Goal: Task Accomplishment & Management: Manage account settings

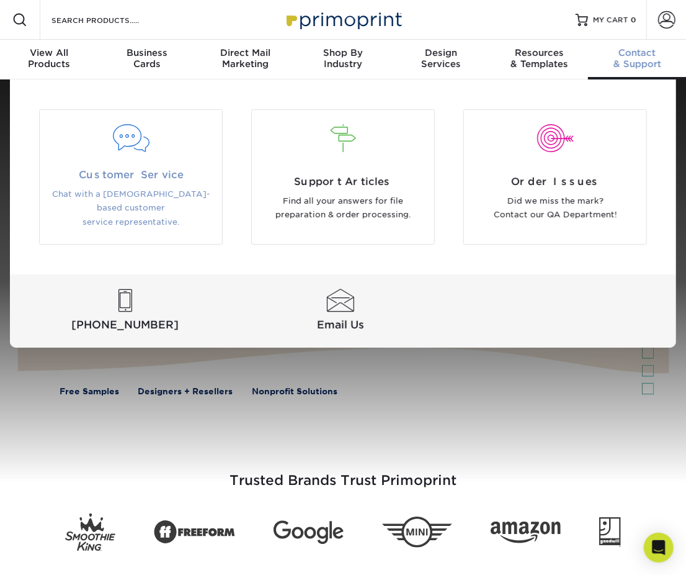
click at [146, 166] on div at bounding box center [131, 146] width 182 height 43
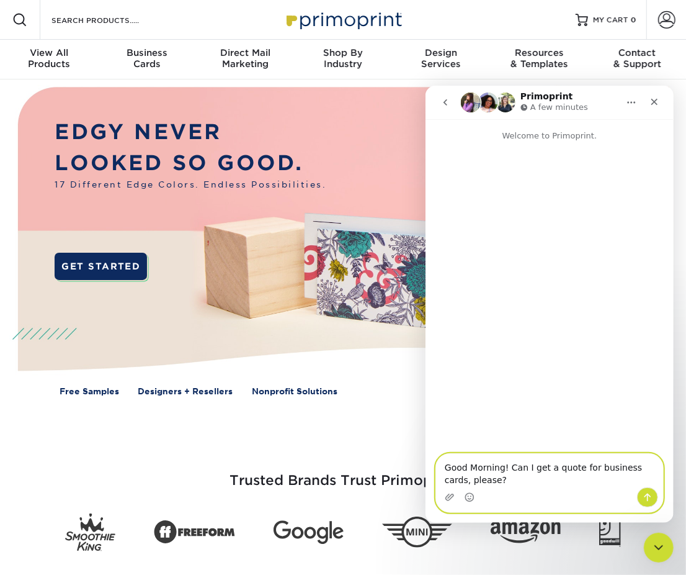
click at [481, 475] on textarea "Good Morning! Can I get a quote for business cards, please?" at bounding box center [549, 470] width 227 height 34
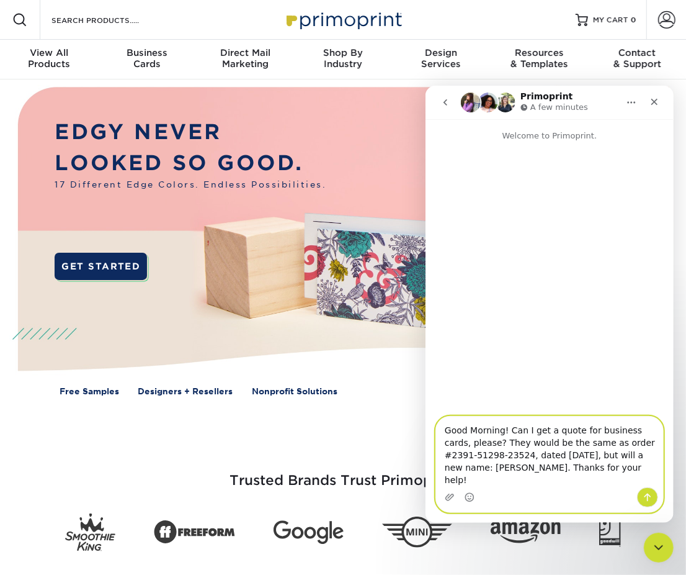
type textarea "Good Morning! Can I get a quote for business cards, please? They would be the s…"
click at [648, 501] on icon "Send a message…" at bounding box center [647, 496] width 10 height 10
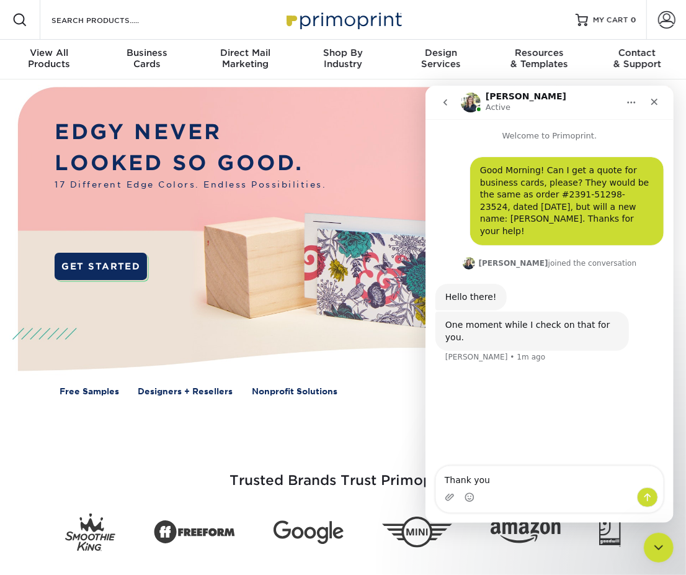
type textarea "Thank you."
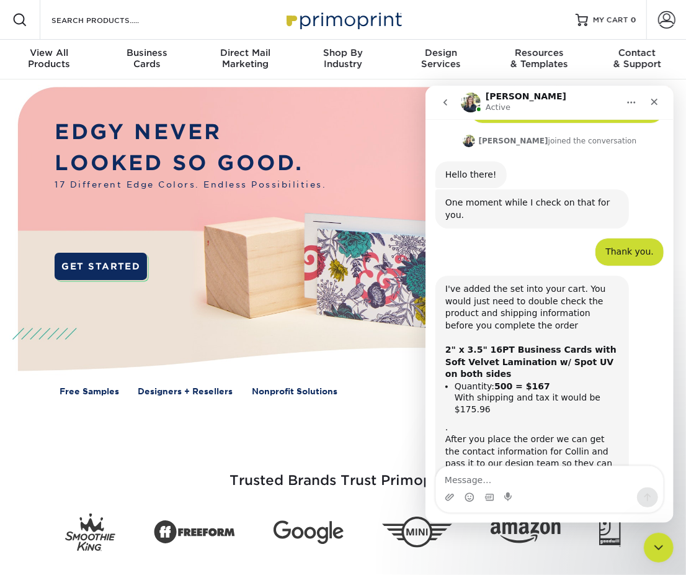
scroll to position [123, 0]
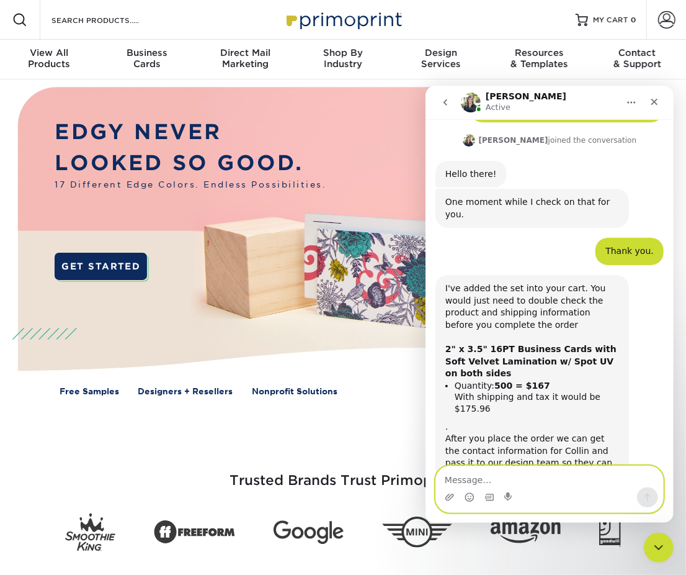
click at [503, 469] on textarea "Message…" at bounding box center [549, 475] width 227 height 21
type textarea "Great, thanks!"
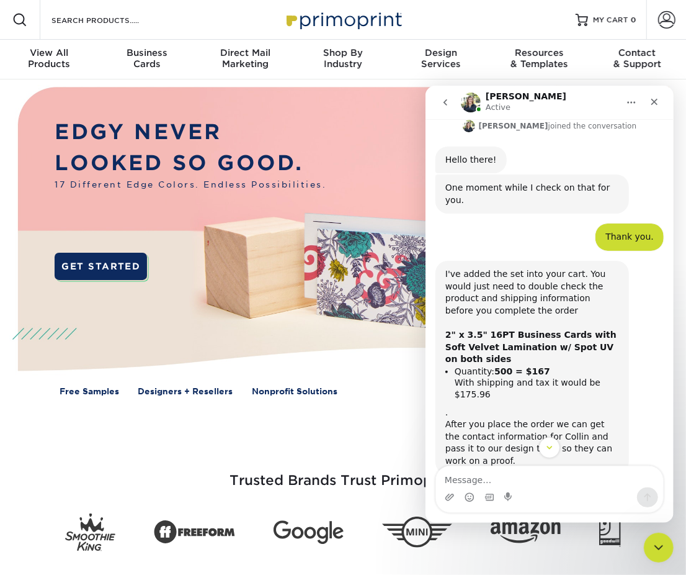
scroll to position [172, 0]
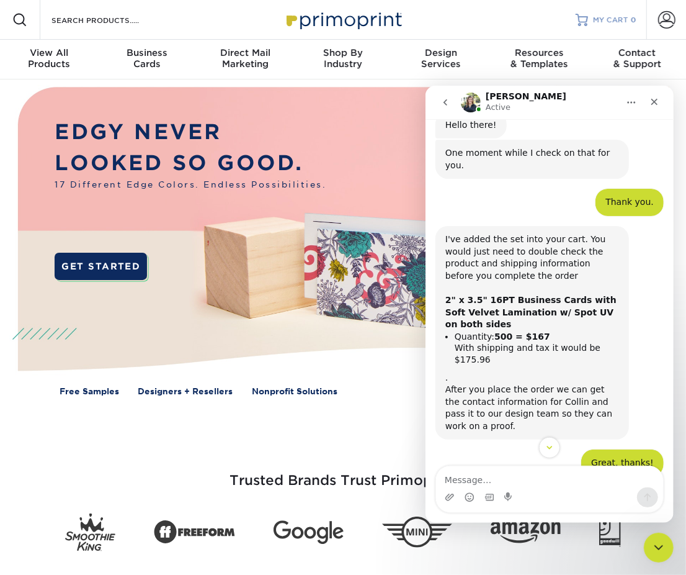
click at [584, 22] on div at bounding box center [582, 20] width 12 height 12
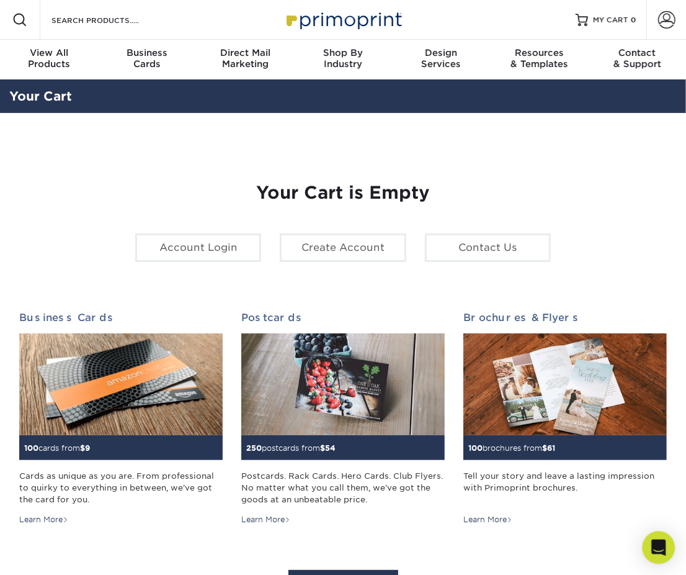
click at [659, 548] on icon "Open Intercom Messenger" at bounding box center [658, 547] width 14 height 16
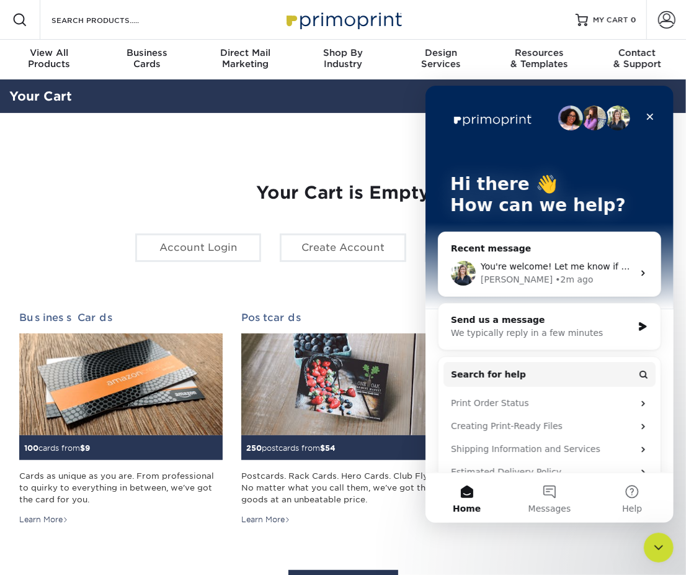
click at [602, 284] on div "Irene • 2m ago" at bounding box center [556, 278] width 153 height 13
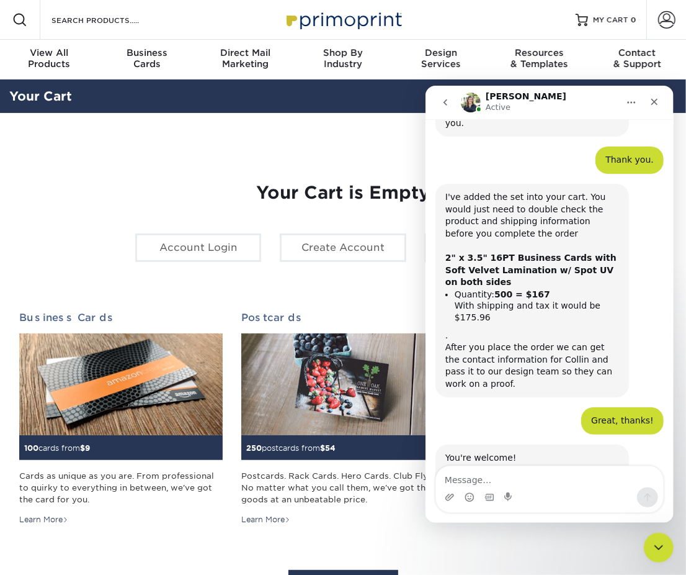
scroll to position [234, 0]
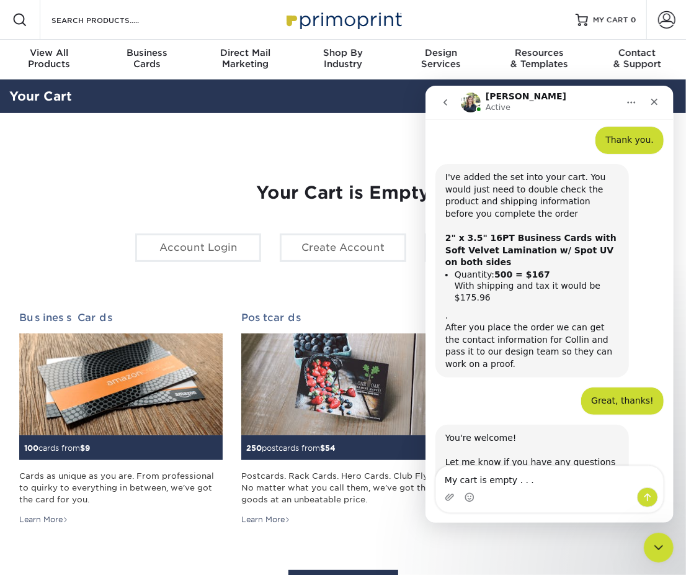
type textarea "My cart is empty . . ."
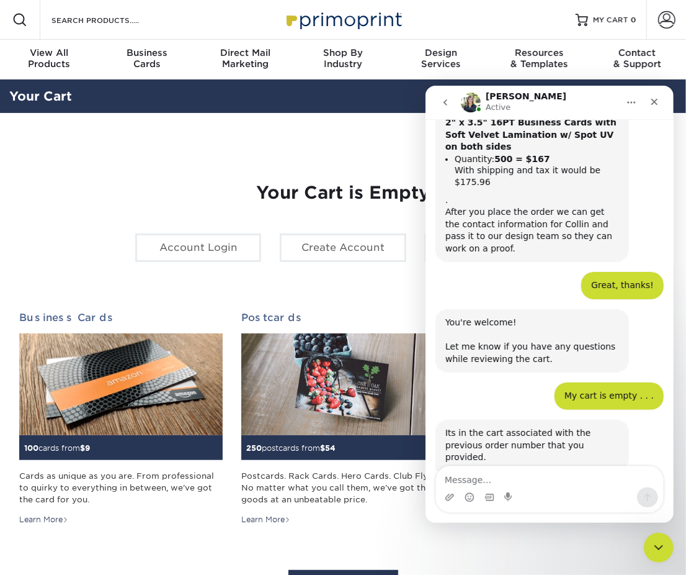
scroll to position [348, 0]
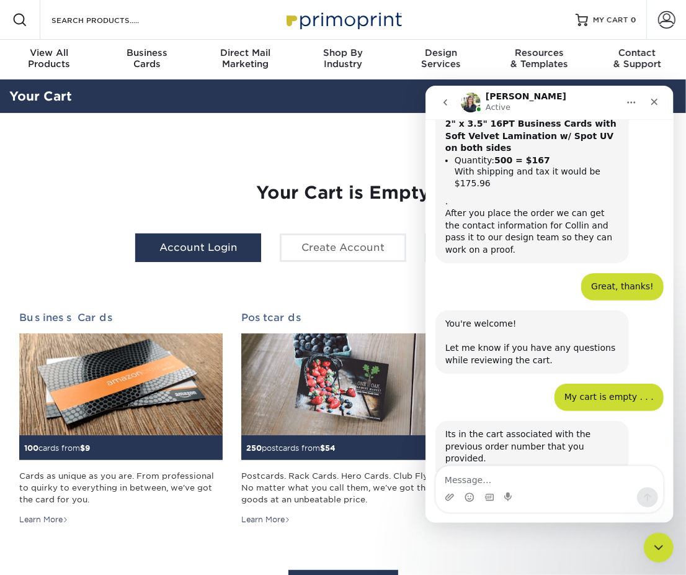
click at [161, 235] on link "Account Login" at bounding box center [198, 247] width 126 height 29
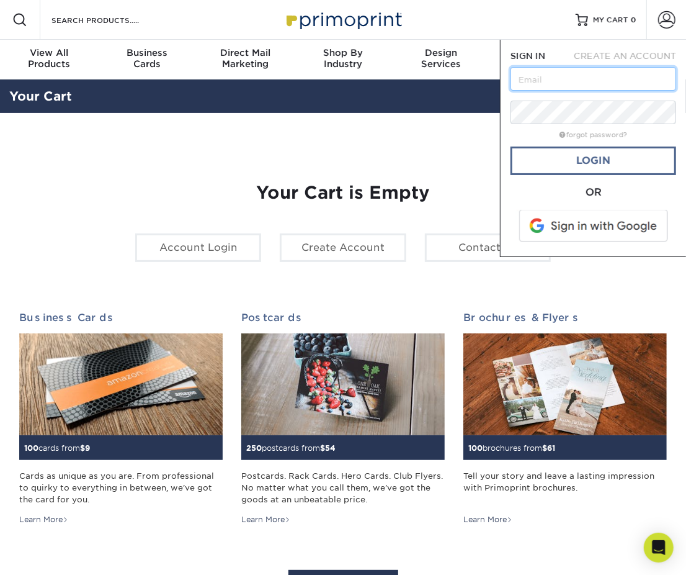
type input "[PERSON_NAME][EMAIL_ADDRESS][DOMAIN_NAME]"
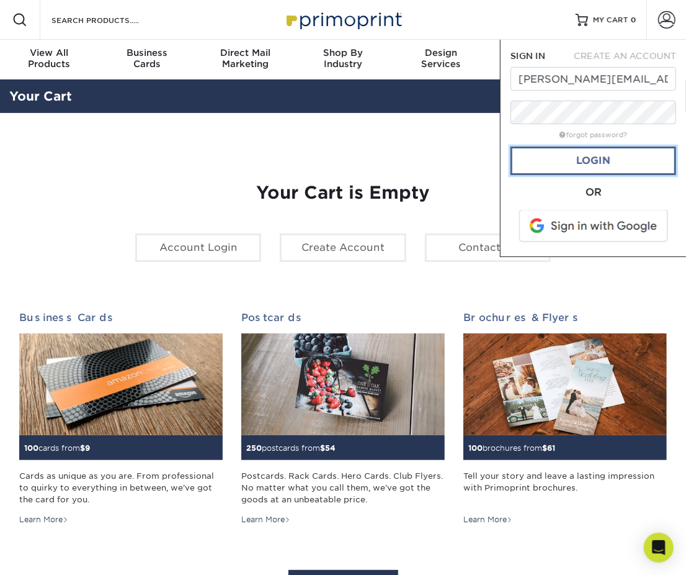
click at [588, 164] on link "Login" at bounding box center [594, 160] width 166 height 29
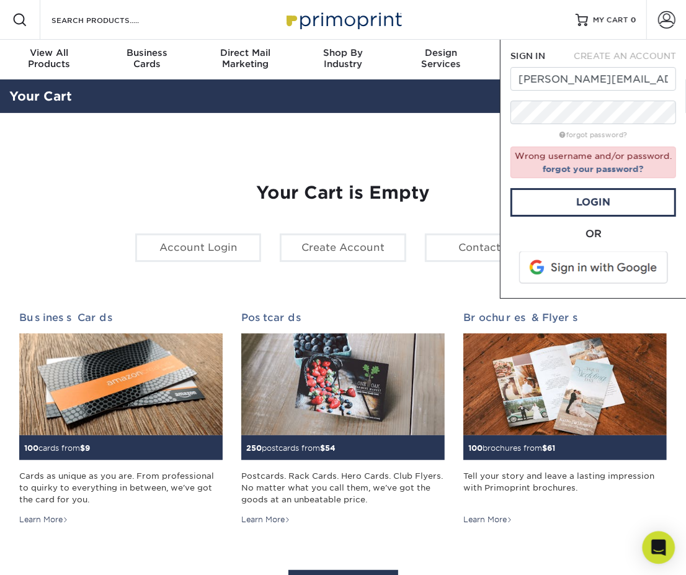
click at [645, 544] on div "Open Intercom Messenger" at bounding box center [659, 547] width 33 height 33
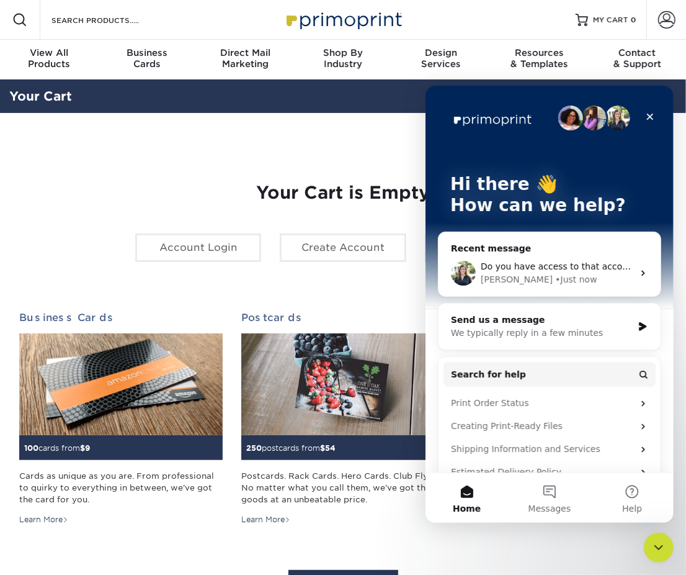
click at [594, 237] on div "Recent message Do you have access to that account? Irene • Just now" at bounding box center [548, 263] width 223 height 65
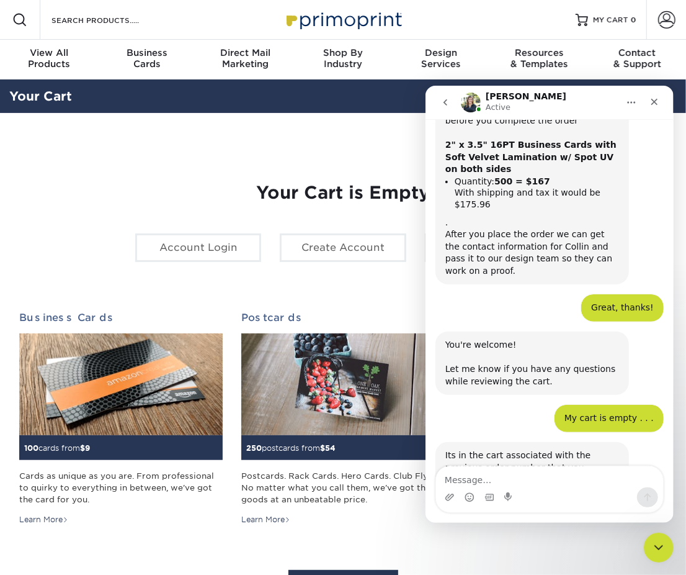
scroll to position [348, 0]
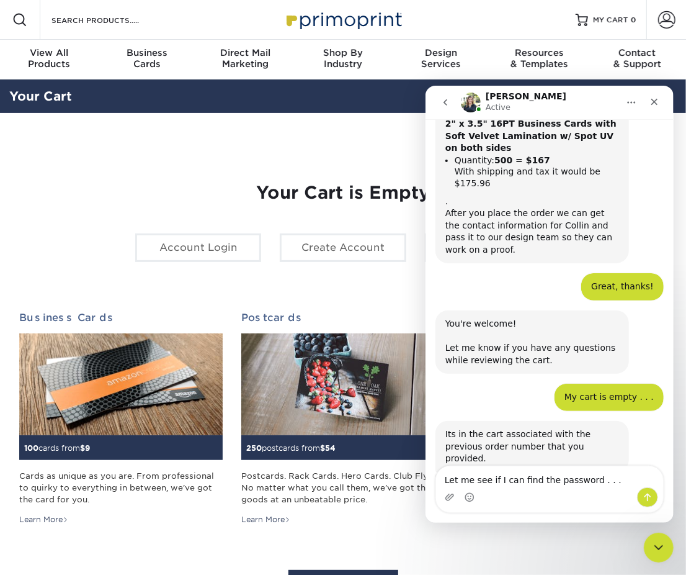
type textarea "Let me see if I can find the password . . ."
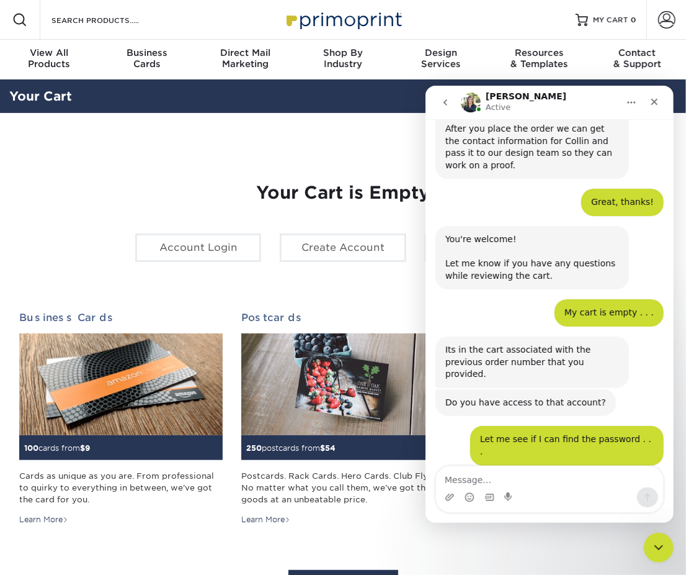
scroll to position [422, 0]
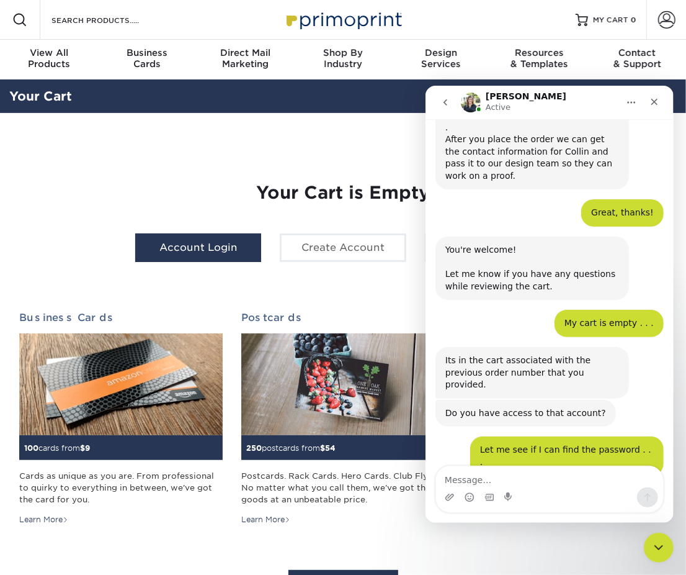
click at [235, 239] on link "Account Login" at bounding box center [198, 247] width 126 height 29
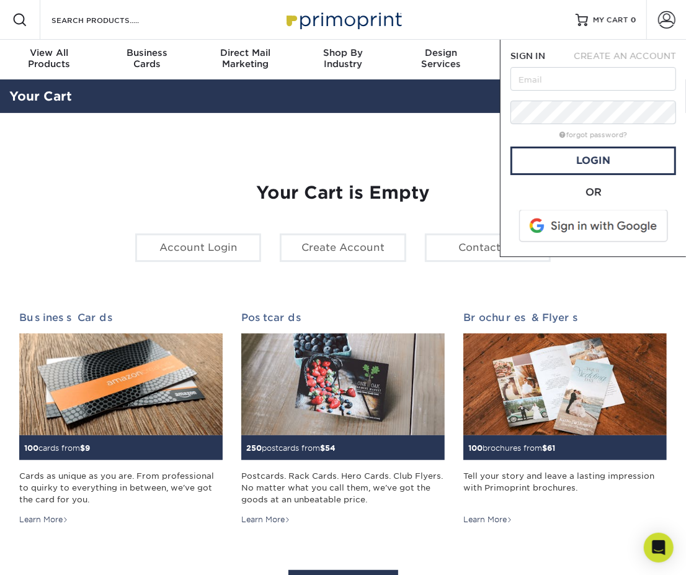
type input "[PERSON_NAME][EMAIL_ADDRESS][DOMAIN_NAME]"
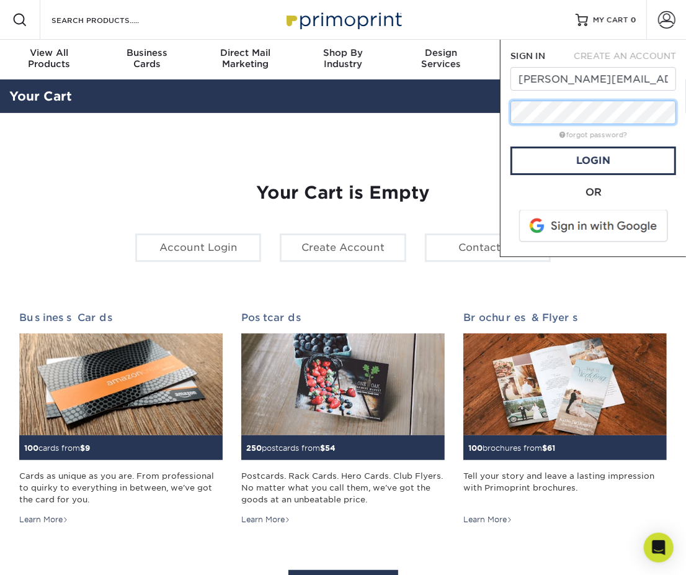
click at [488, 115] on div "Resources Menu Search Products Account SIGN IN CREATE AN ACCOUNT Rebecca@Krafte…" at bounding box center [343, 513] width 686 height 1026
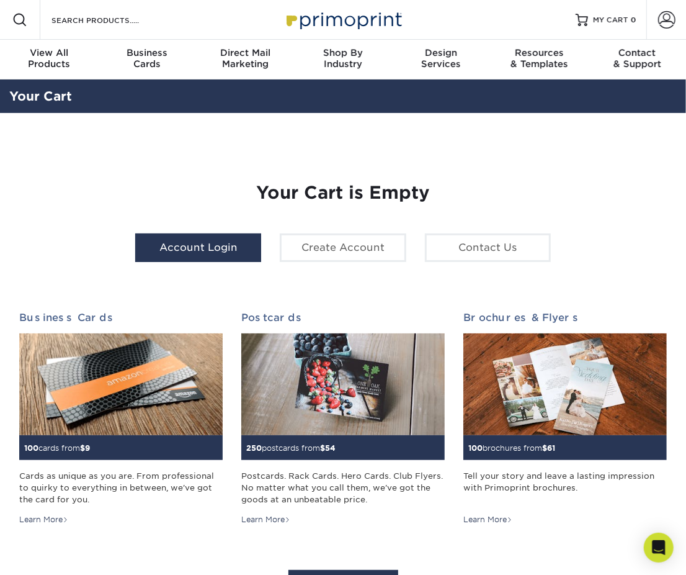
click at [231, 246] on link "Account Login" at bounding box center [198, 247] width 126 height 29
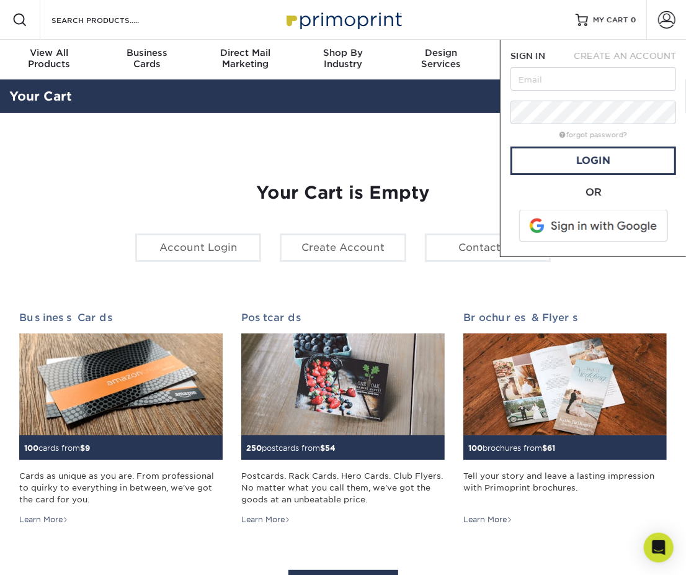
type input "[PERSON_NAME][EMAIL_ADDRESS][DOMAIN_NAME]"
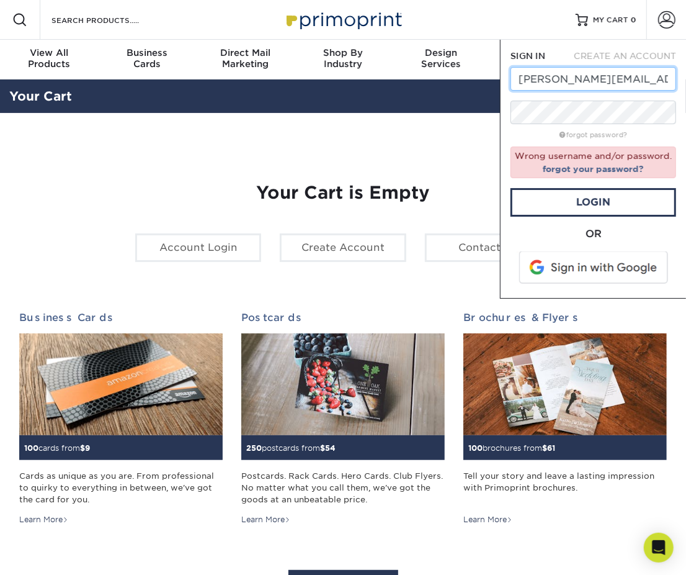
click at [615, 79] on input "[PERSON_NAME][EMAIL_ADDRESS][DOMAIN_NAME]" at bounding box center [594, 79] width 166 height 24
click at [442, 197] on h1 "Your Cart is Empty" at bounding box center [343, 192] width 648 height 21
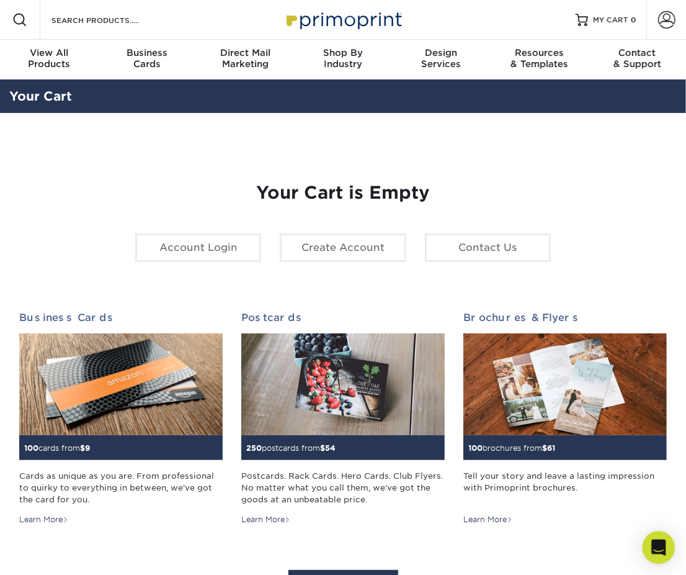
click at [660, 534] on div "Open Intercom Messenger" at bounding box center [659, 547] width 33 height 33
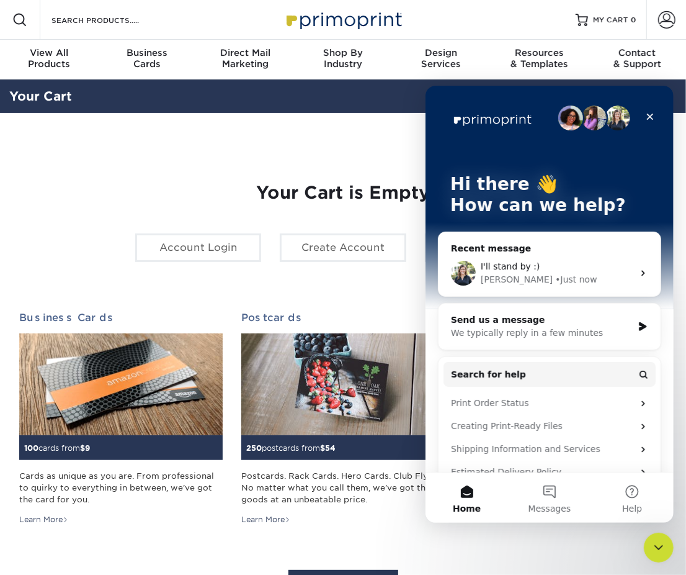
click at [184, 110] on div "Your Cart" at bounding box center [343, 96] width 668 height 29
click at [186, 164] on div "Your Cart is Empty Account Login Create Account Contact Us Business Cards 100 c…" at bounding box center [343, 388] width 648 height 470
click at [209, 241] on link "Account Login" at bounding box center [198, 247] width 126 height 29
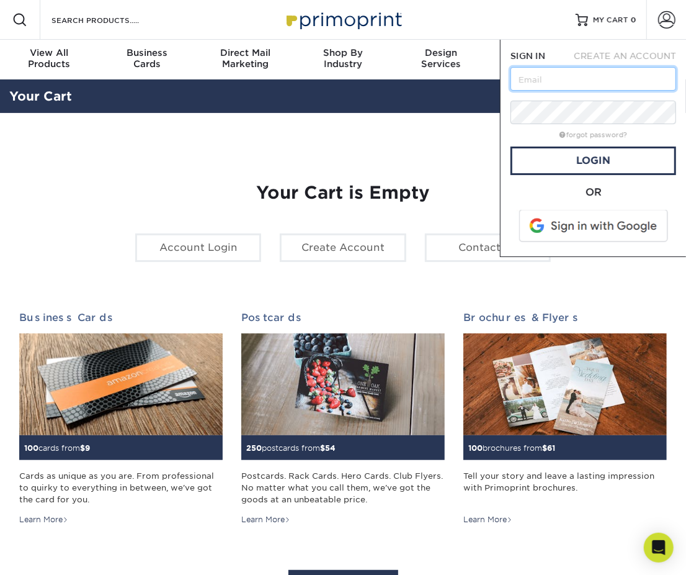
type input "[PERSON_NAME][EMAIL_ADDRESS][DOMAIN_NAME]"
click at [400, 127] on section "YOUR CART Empty Cart Your Cart is Empty Account Login Create Account Contact Us…" at bounding box center [343, 388] width 686 height 550
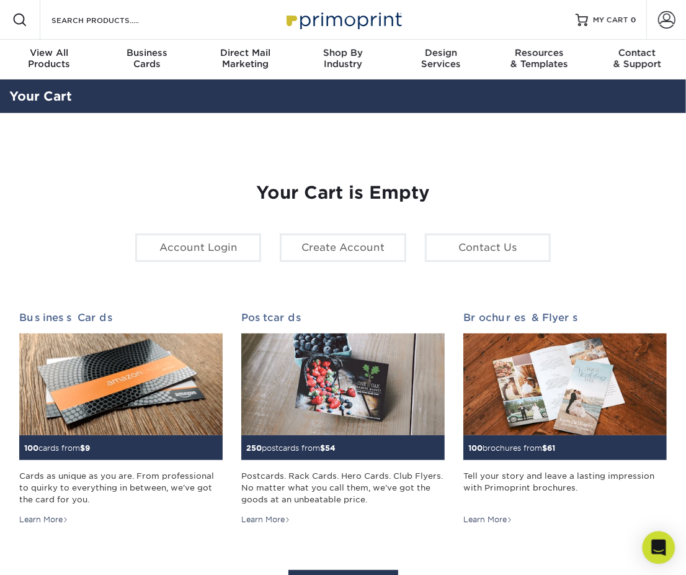
click at [651, 538] on div "Open Intercom Messenger" at bounding box center [659, 547] width 33 height 33
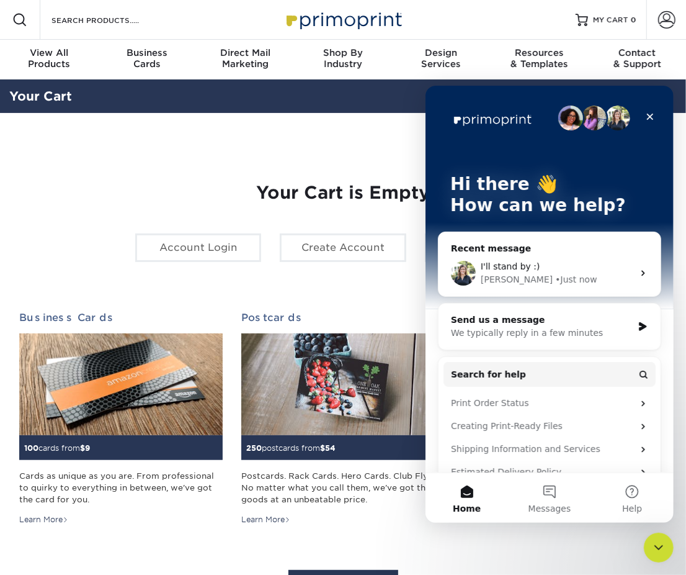
click at [563, 262] on div "I'll stand by :)" at bounding box center [556, 265] width 153 height 13
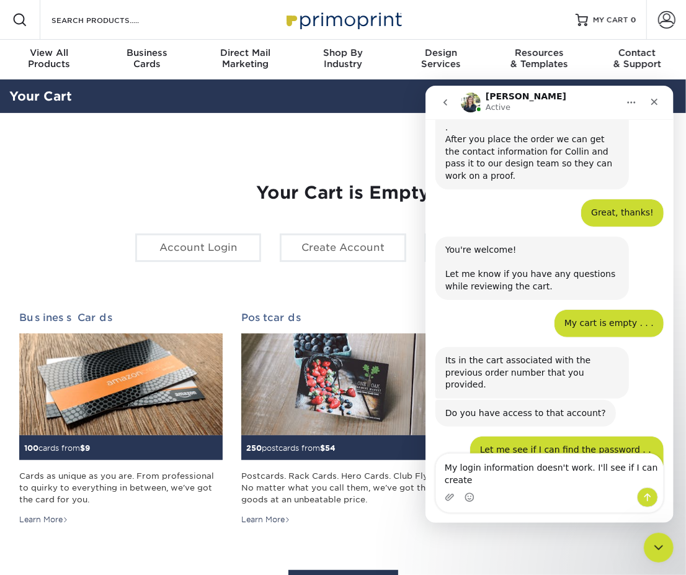
scroll to position [434, 0]
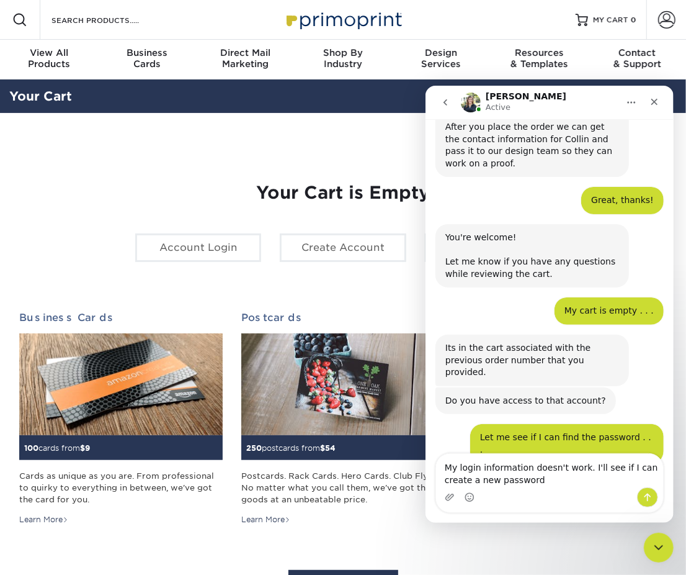
type textarea "My login information doesn't work. I'll see if I can create a new password."
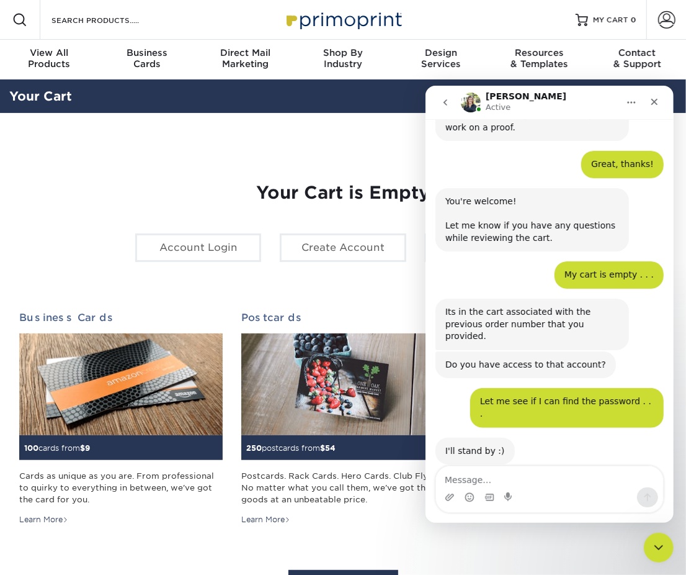
scroll to position [471, 0]
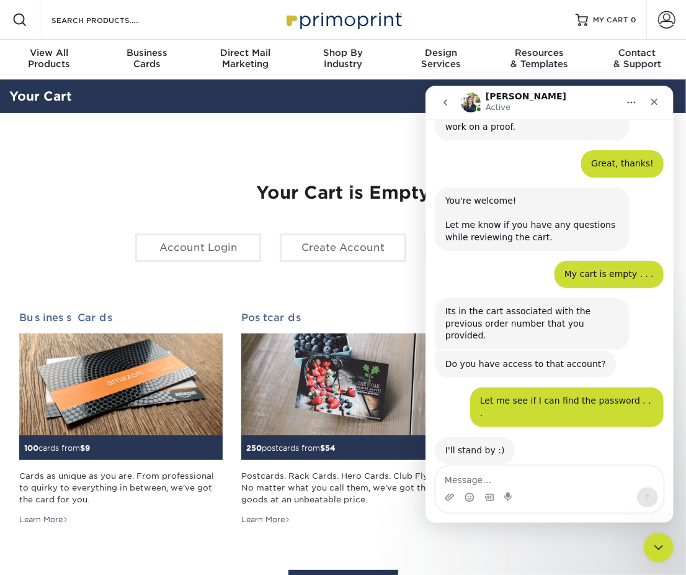
click at [372, 147] on div "Your Cart is Empty Account Login Create Account Contact Us Business Cards 100 c…" at bounding box center [343, 388] width 668 height 490
click at [227, 246] on link "Account Login" at bounding box center [198, 247] width 126 height 29
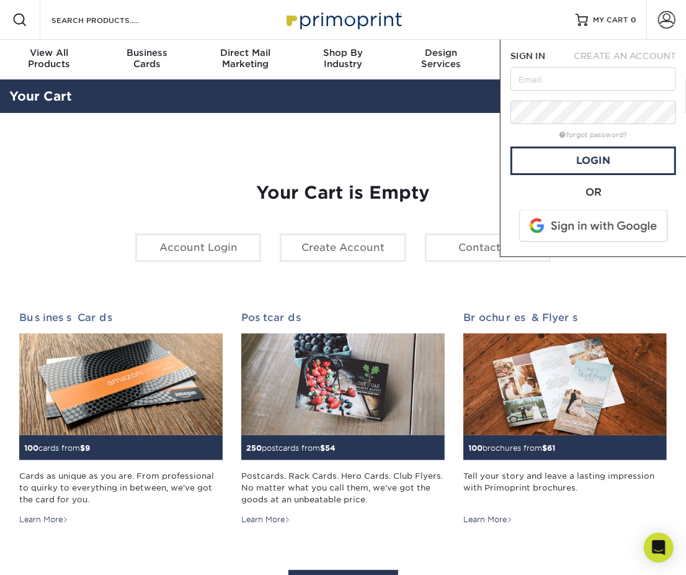
type input "[PERSON_NAME][EMAIL_ADDRESS][DOMAIN_NAME]"
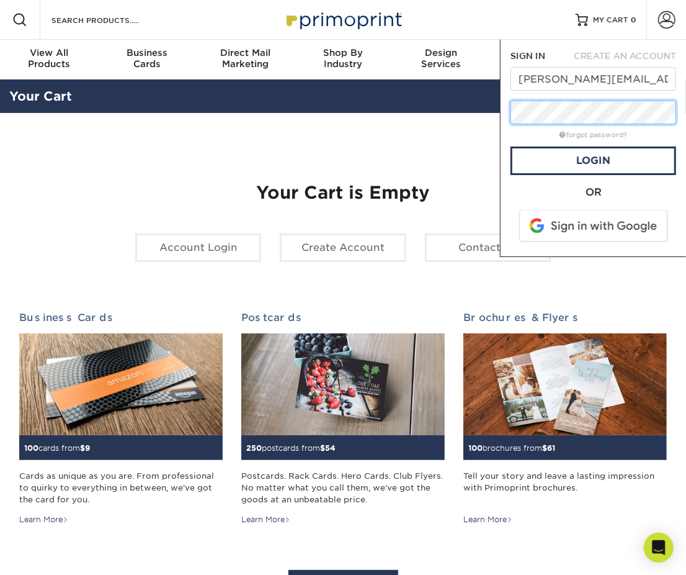
click at [501, 110] on div "SIGN IN CREATE AN ACCOUNT Rebecca@KraftedHomes.com forgot password? All fields …" at bounding box center [593, 148] width 186 height 217
click at [540, 136] on div "forgot password?" at bounding box center [594, 134] width 166 height 15
click at [602, 136] on link "forgot password?" at bounding box center [594, 135] width 68 height 8
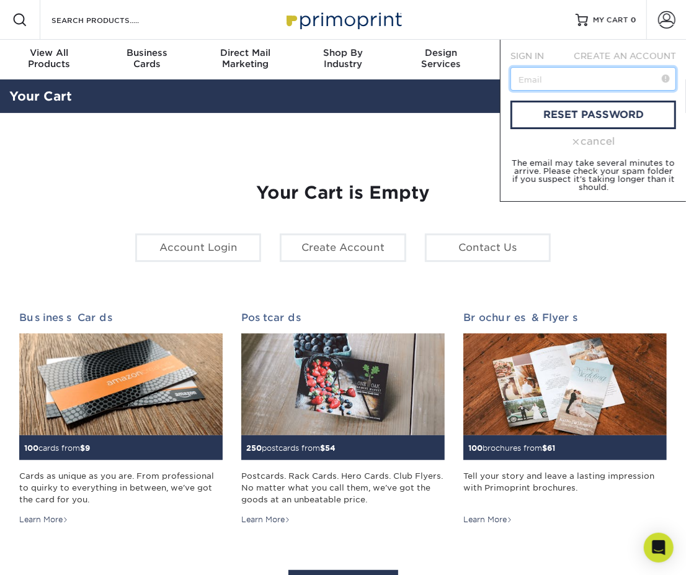
click at [566, 74] on input "text" at bounding box center [594, 79] width 166 height 24
type input "[PERSON_NAME][EMAIL_ADDRESS][DOMAIN_NAME]"
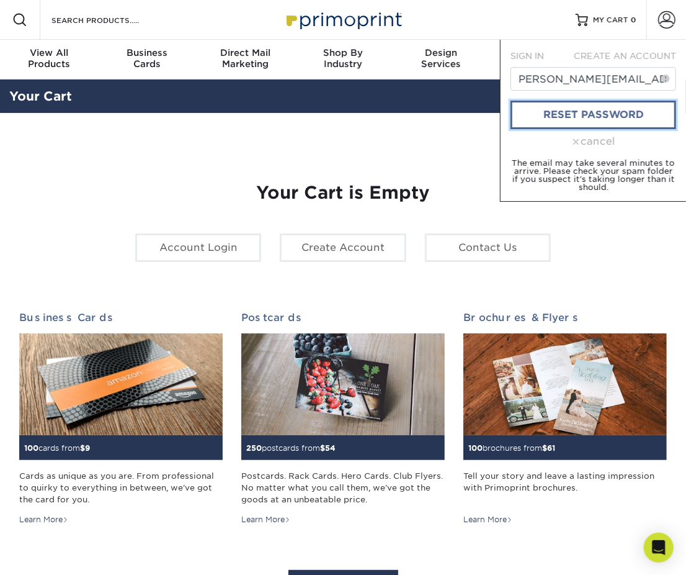
click at [536, 114] on link "reset password" at bounding box center [594, 115] width 166 height 29
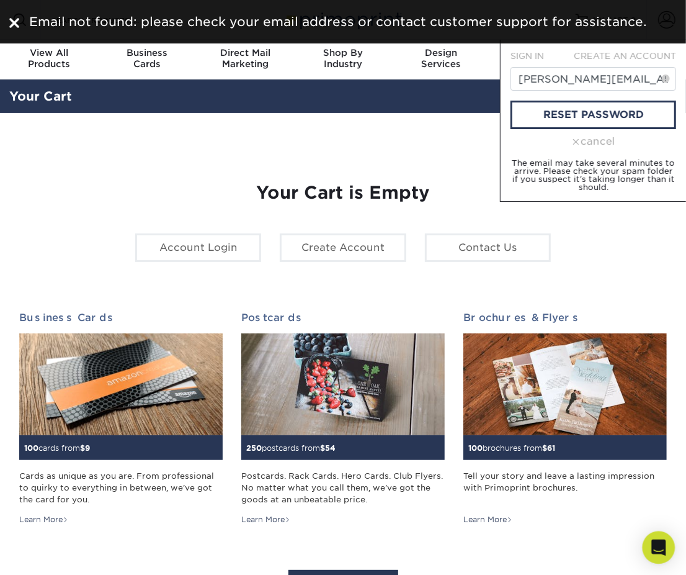
click at [658, 539] on div "Open Intercom Messenger" at bounding box center [659, 547] width 33 height 33
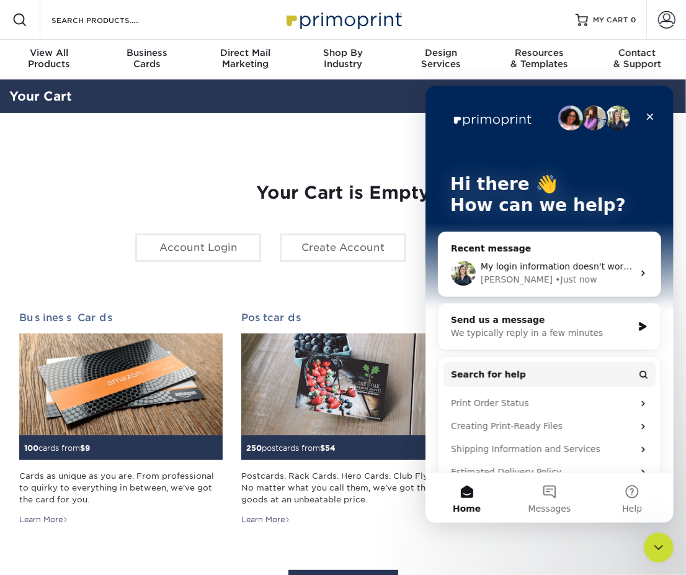
click at [590, 266] on span "My login information doesn't work. I'll see if I can create a new password." at bounding box center [639, 266] width 319 height 10
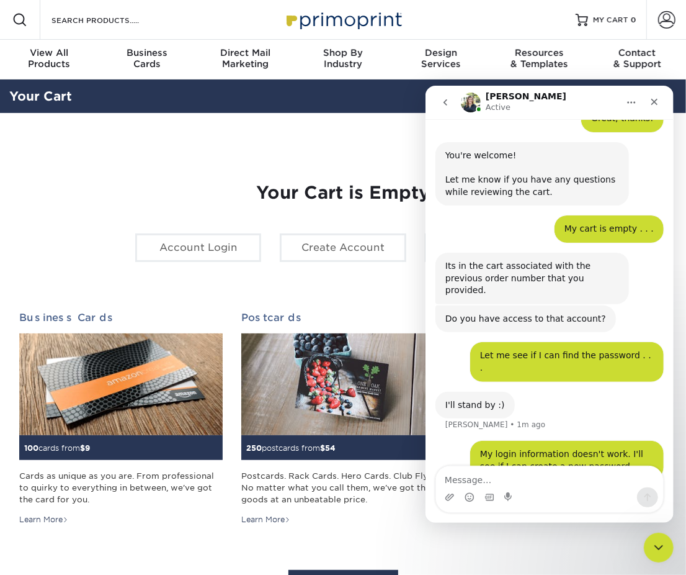
scroll to position [519, 0]
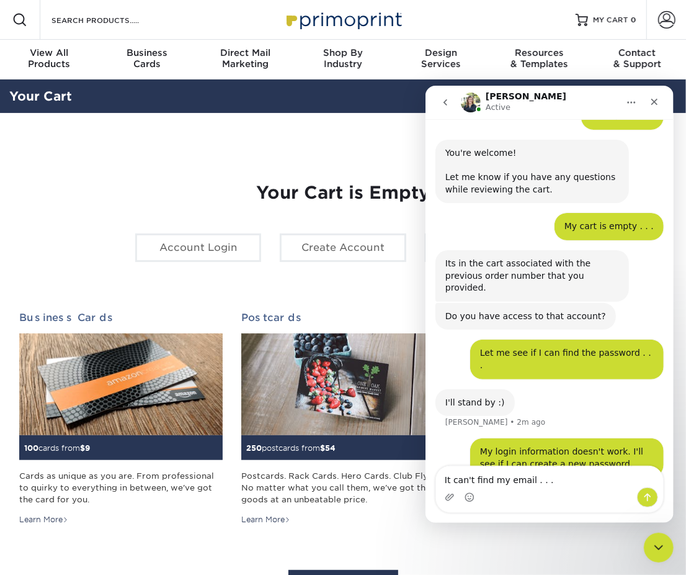
type textarea "It can't find my email . . ."
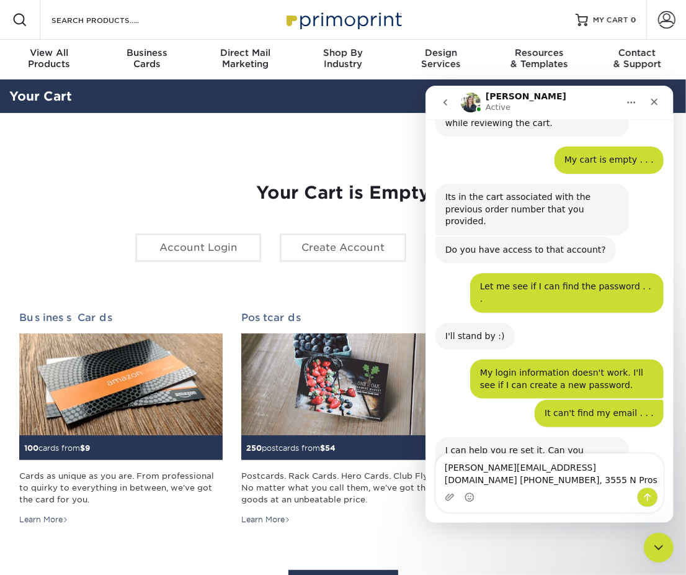
scroll to position [597, 0]
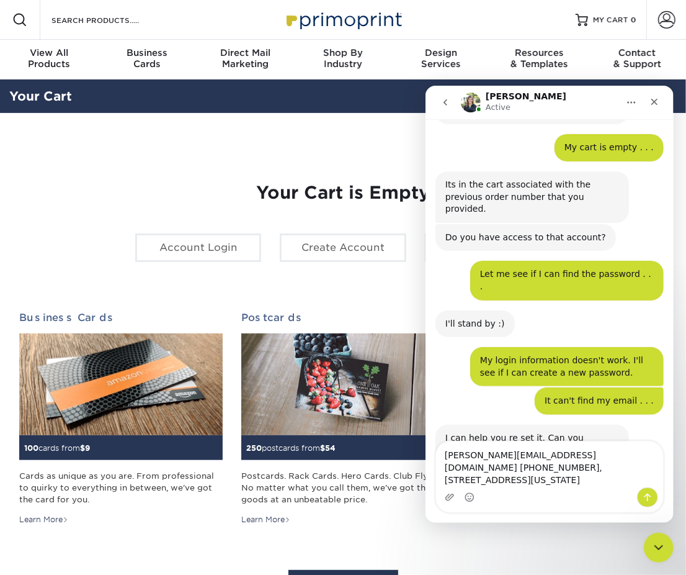
type textarea "Rebecca@KraftedHomes.com 719-481-3597, 3555 N Prospect Street, Suite 200, Color…"
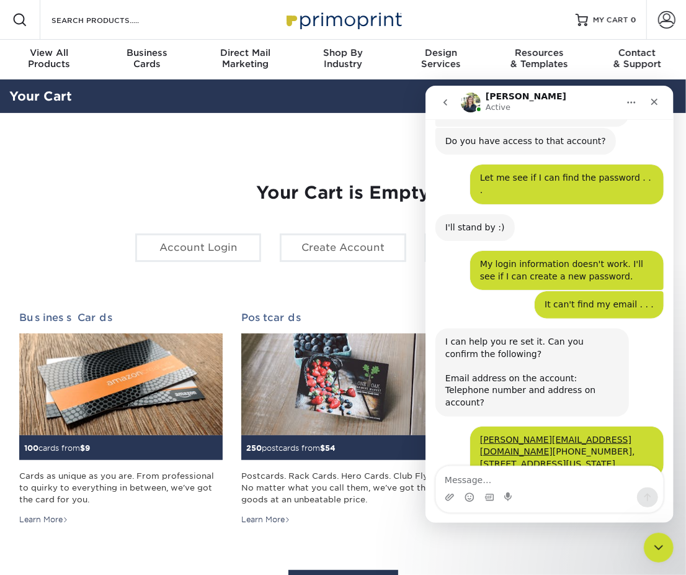
scroll to position [707, 0]
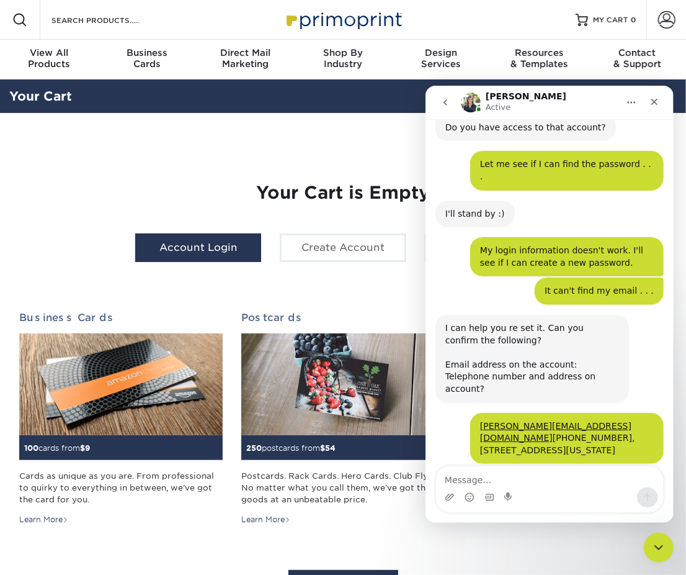
click at [215, 246] on link "Account Login" at bounding box center [198, 247] width 126 height 29
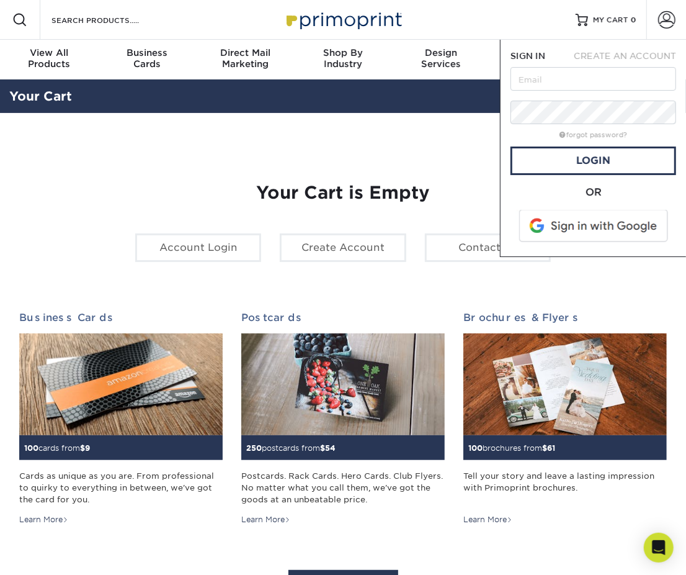
type input "[PERSON_NAME][EMAIL_ADDRESS][DOMAIN_NAME]"
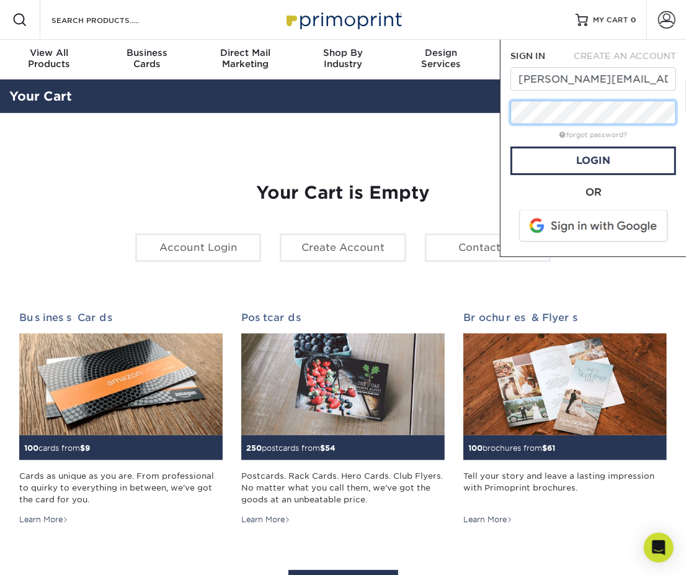
click at [488, 114] on div "Resources Menu Search Products Account SIGN IN CREATE AN ACCOUNT [PERSON_NAME][…" at bounding box center [343, 513] width 686 height 1026
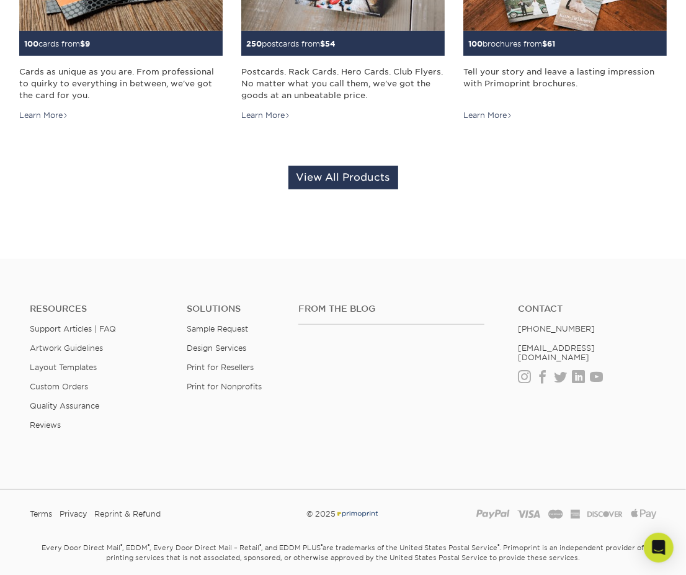
scroll to position [450, 0]
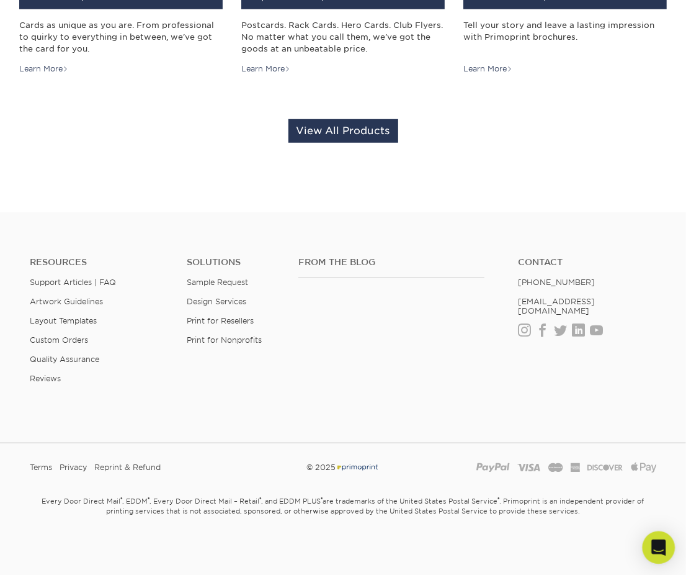
click at [655, 541] on icon "Open Intercom Messenger" at bounding box center [658, 547] width 14 height 16
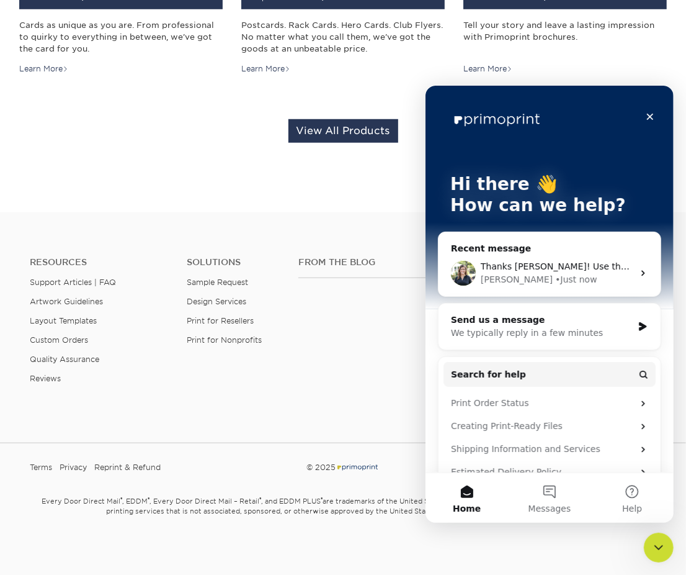
scroll to position [0, 0]
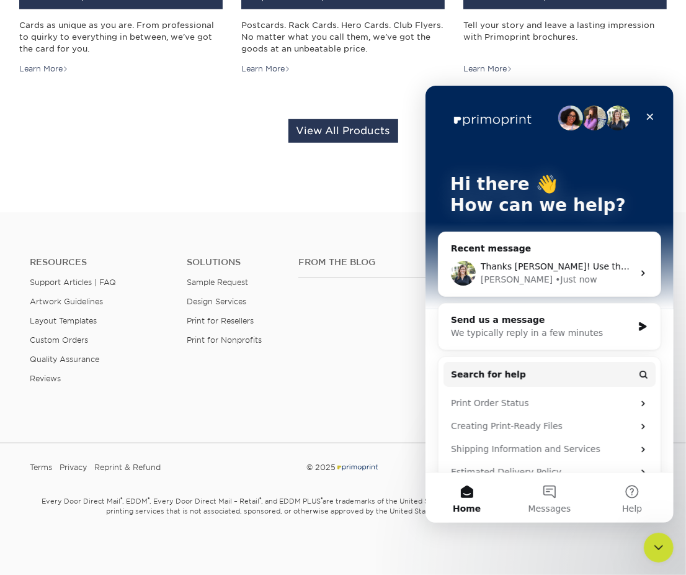
click at [574, 258] on div "Thanks [PERSON_NAME]! Use the following temporary password to log in: newpass12…" at bounding box center [549, 272] width 222 height 46
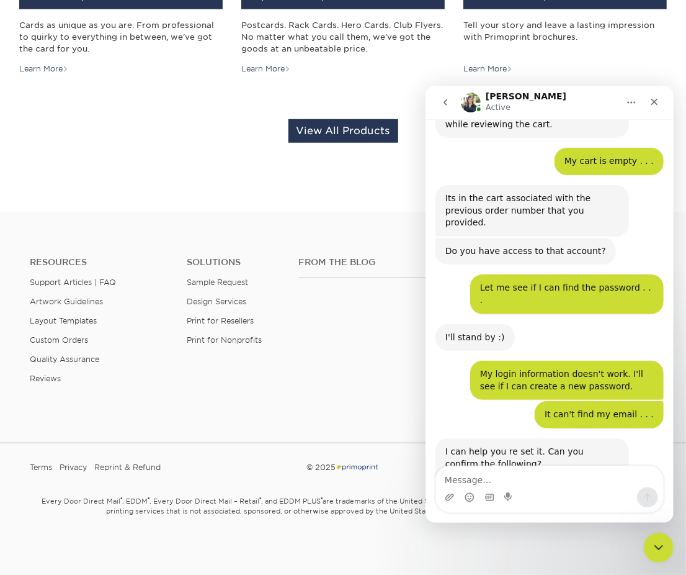
scroll to position [583, 0]
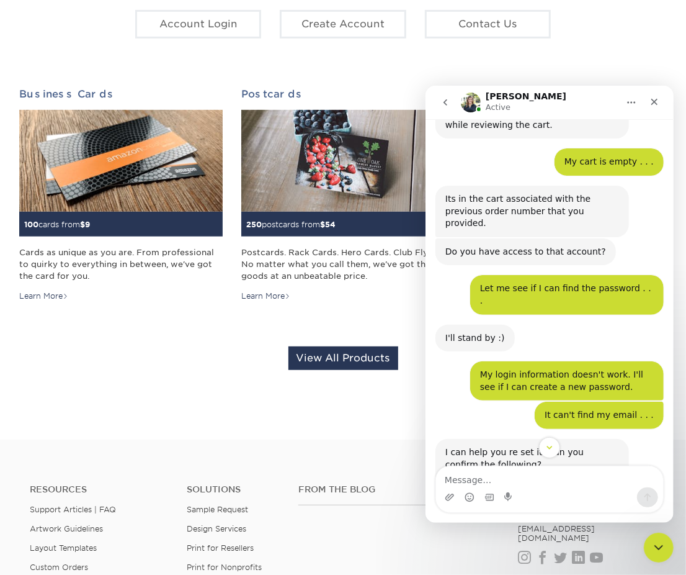
scroll to position [202, 0]
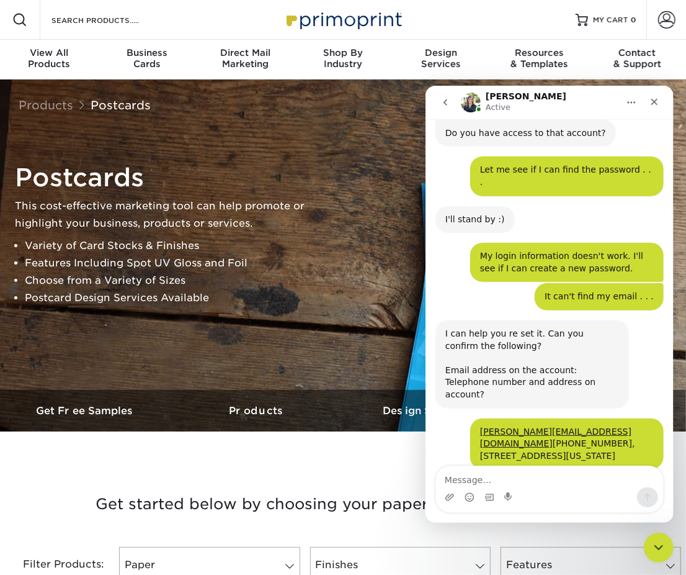
scroll to position [707, 0]
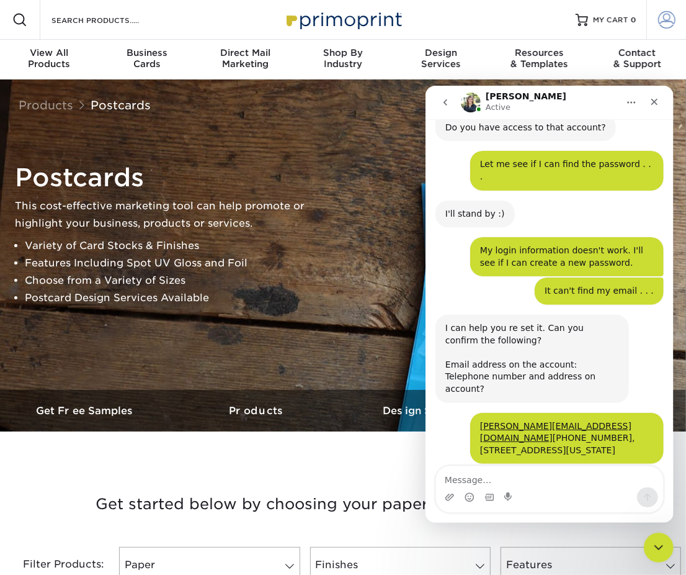
type input "[PERSON_NAME][EMAIL_ADDRESS][DOMAIN_NAME]"
click at [666, 16] on span at bounding box center [666, 19] width 17 height 17
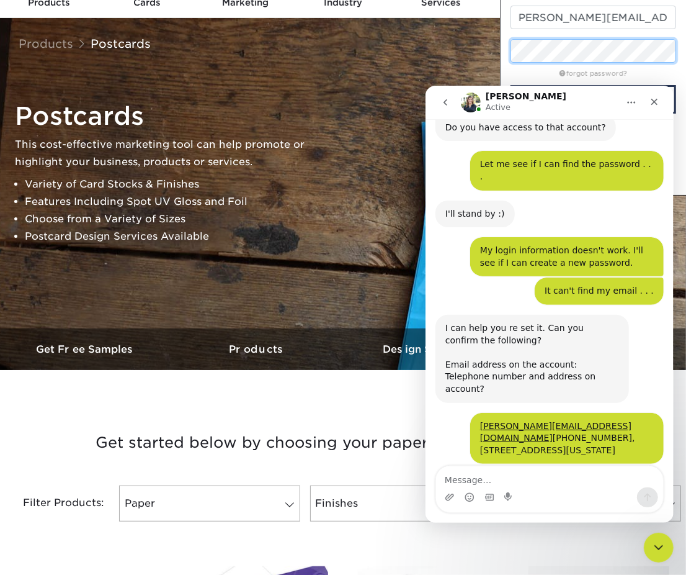
scroll to position [0, 0]
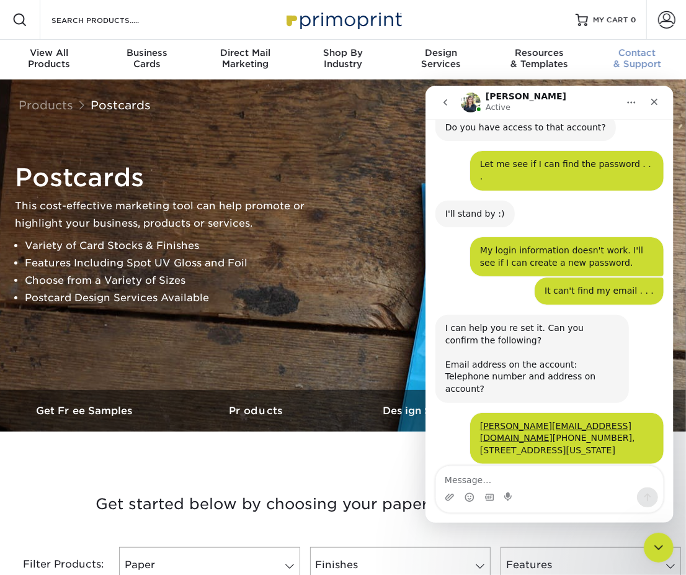
click at [629, 59] on div "Contact & Support" at bounding box center [637, 58] width 98 height 22
click at [675, 17] on span at bounding box center [666, 19] width 17 height 17
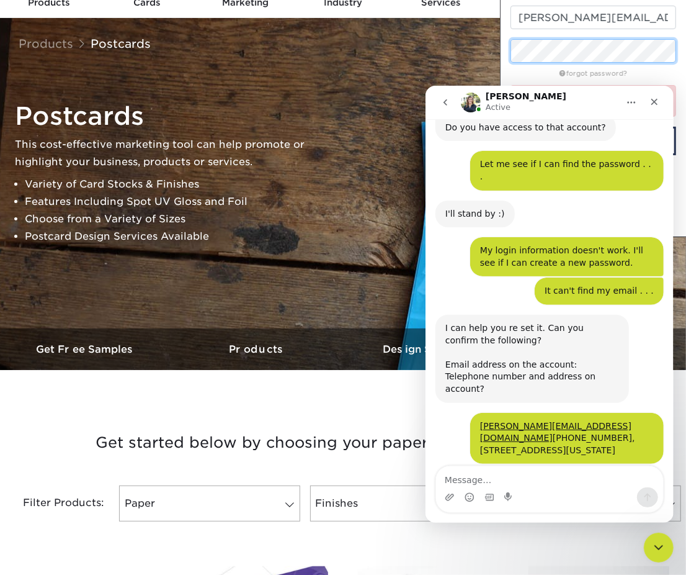
scroll to position [124, 0]
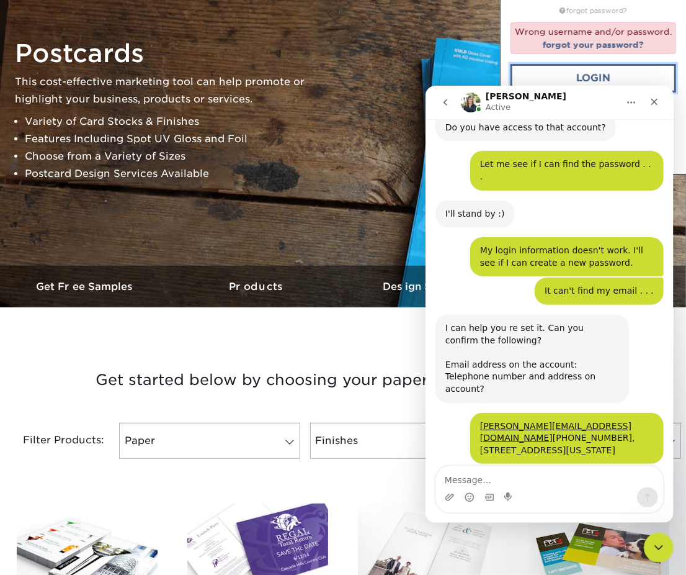
click at [583, 78] on link "Login" at bounding box center [594, 78] width 166 height 29
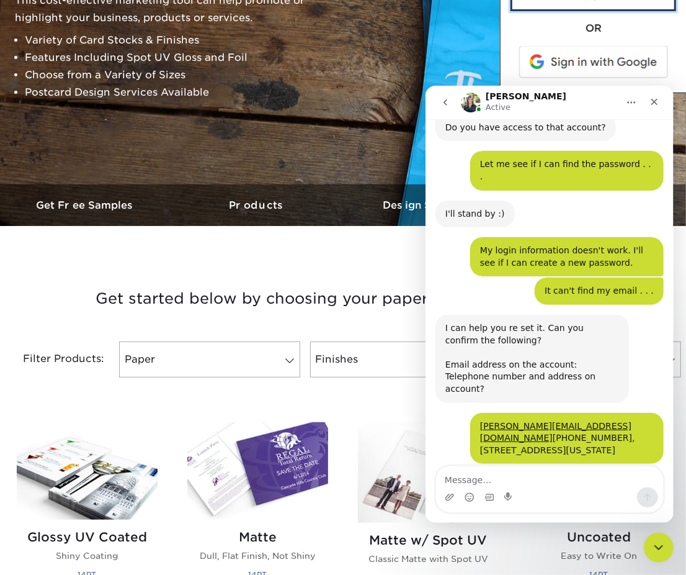
scroll to position [248, 0]
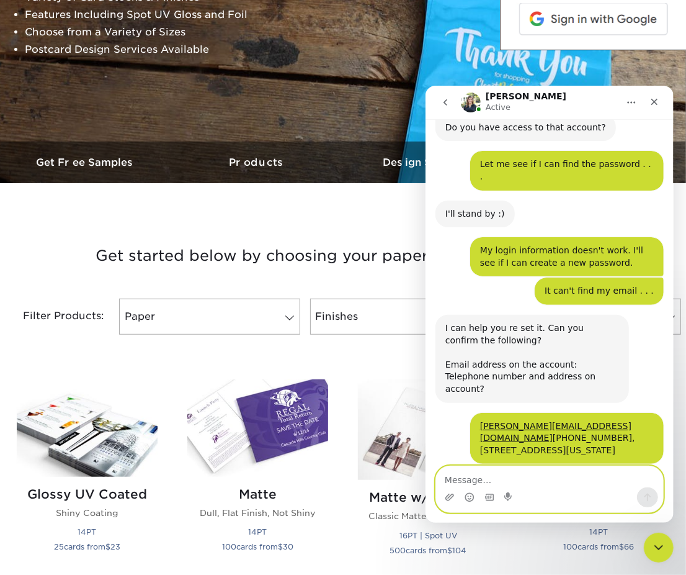
drag, startPoint x: 472, startPoint y: 475, endPoint x: 615, endPoint y: 475, distance: 143.9
click at [473, 475] on textarea "Message…" at bounding box center [549, 475] width 227 height 21
type textarea "Still can't login . . ."
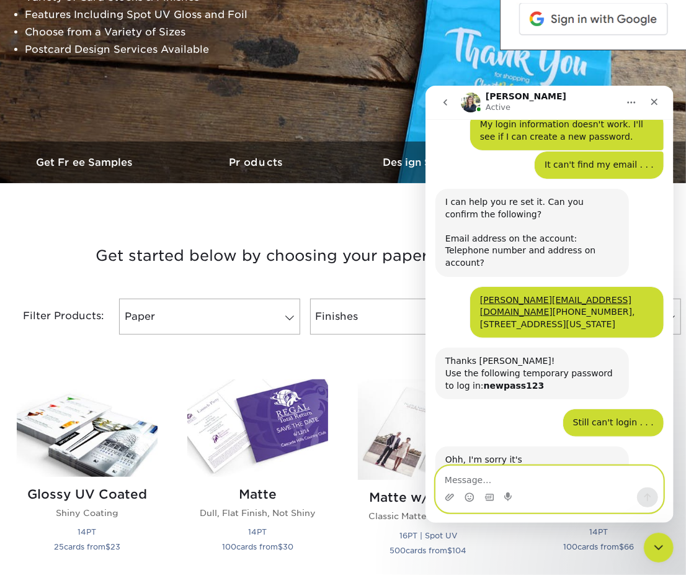
scroll to position [834, 0]
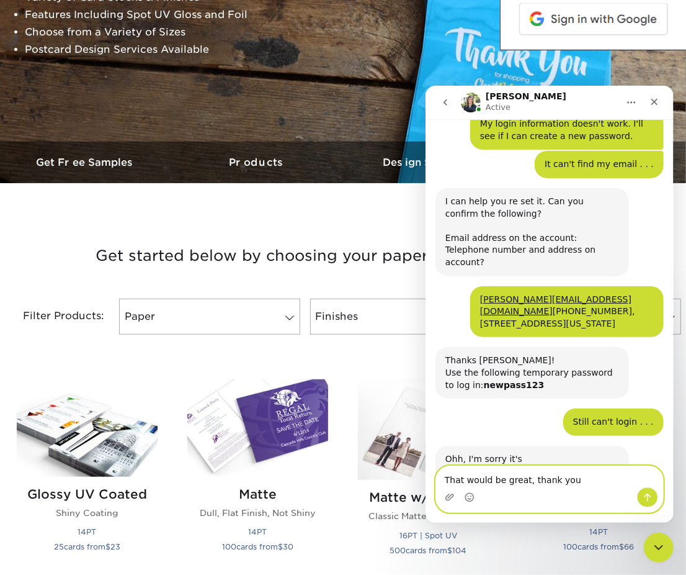
type textarea "That would be great, thank you!"
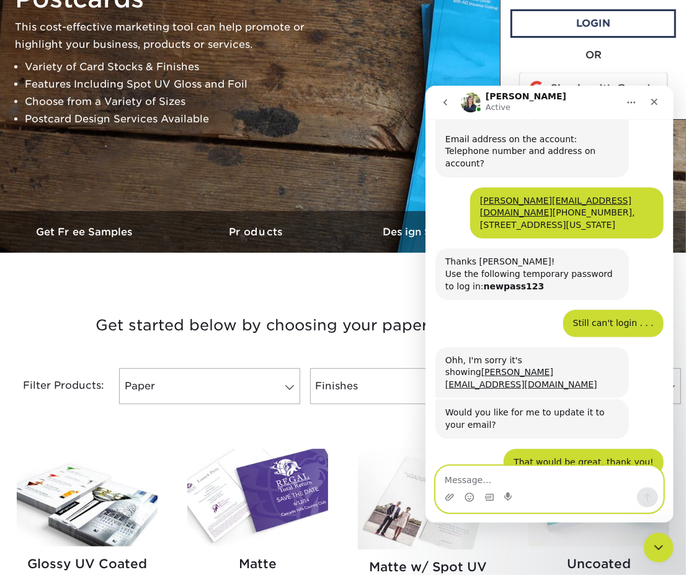
scroll to position [186, 0]
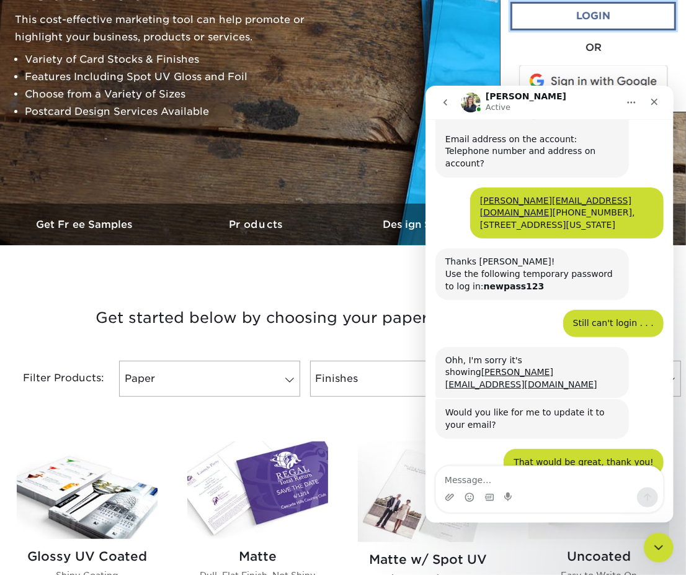
click at [604, 24] on link "Login" at bounding box center [594, 16] width 166 height 29
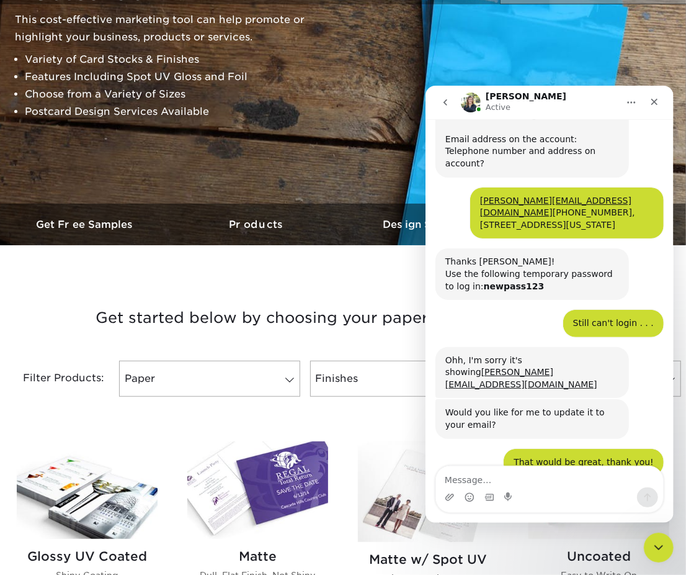
scroll to position [0, 0]
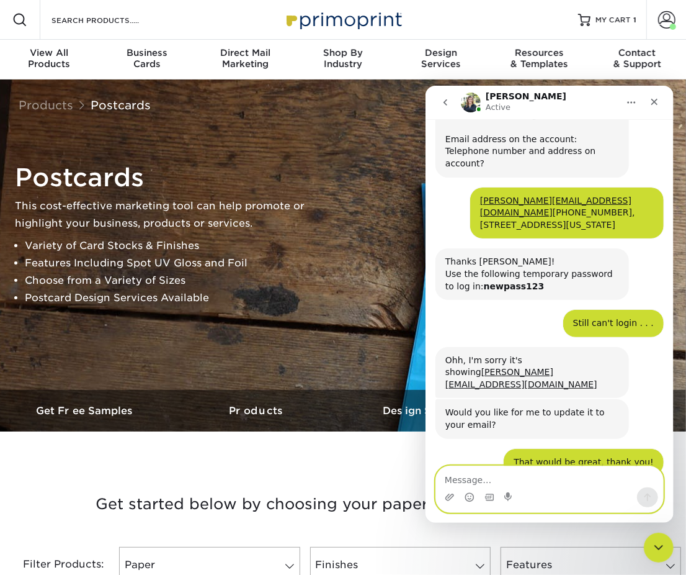
click at [476, 473] on textarea "Message…" at bounding box center [549, 475] width 227 height 21
type textarea "I'm in! Thank you!"
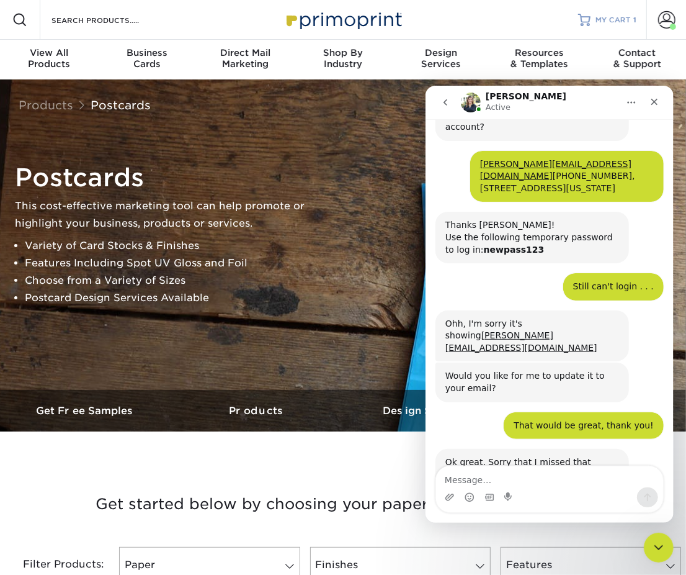
click at [591, 16] on link "MY CART 1" at bounding box center [607, 20] width 58 height 40
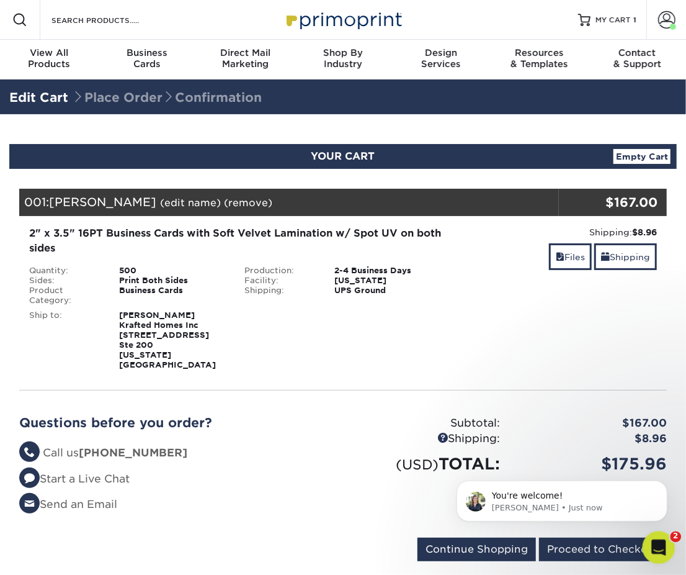
click at [654, 538] on icon "Open Intercom Messenger" at bounding box center [657, 545] width 20 height 20
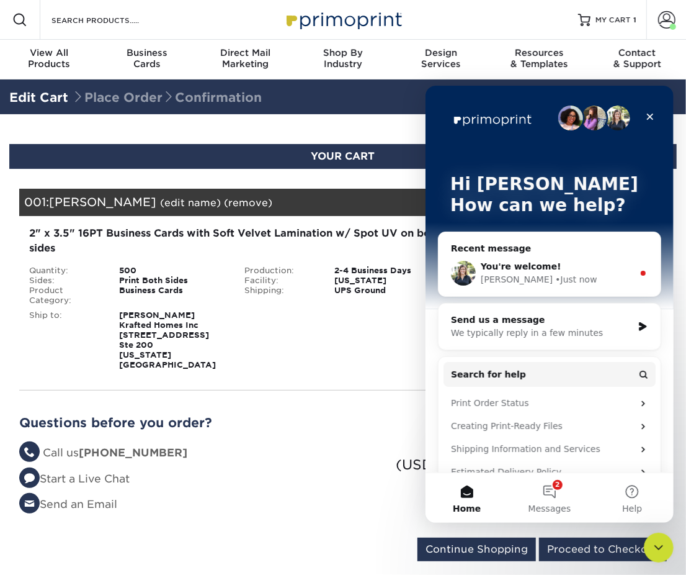
click at [574, 266] on div "You're welcome!" at bounding box center [556, 265] width 153 height 13
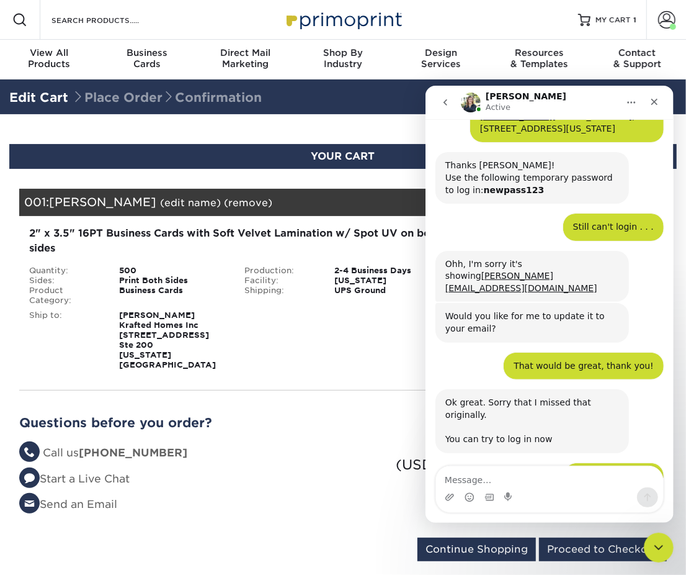
scroll to position [1026, 0]
click at [285, 445] on li "Questions? Call us [PHONE_NUMBER]" at bounding box center [176, 453] width 315 height 16
click at [439, 103] on button "go back" at bounding box center [445, 102] width 24 height 24
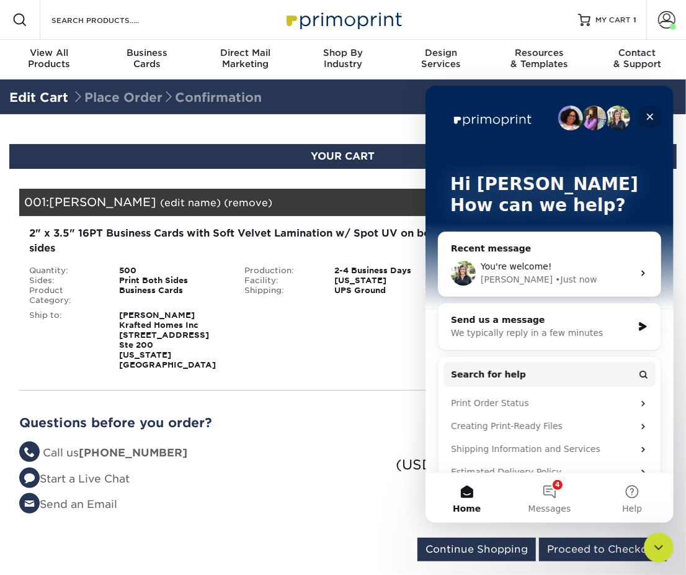
click at [651, 117] on icon "Close" at bounding box center [650, 116] width 7 height 7
